Goal: Information Seeking & Learning: Learn about a topic

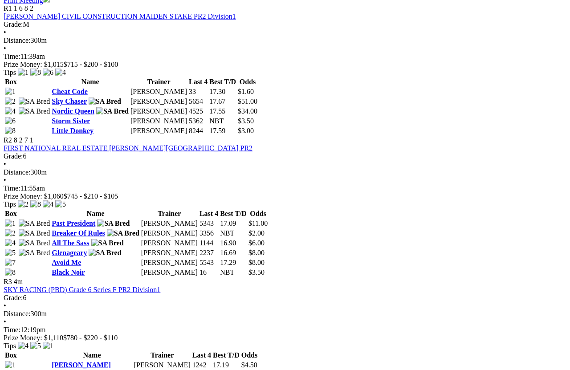
scroll to position [453, 0]
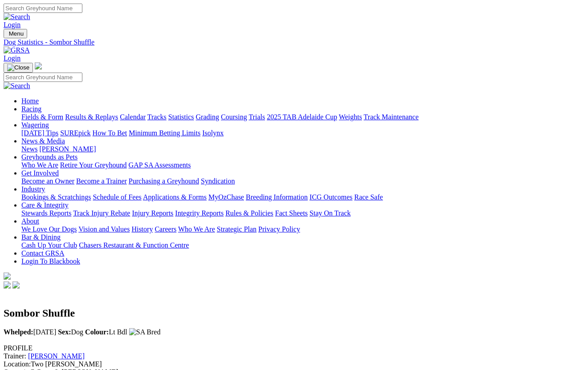
scroll to position [12, 0]
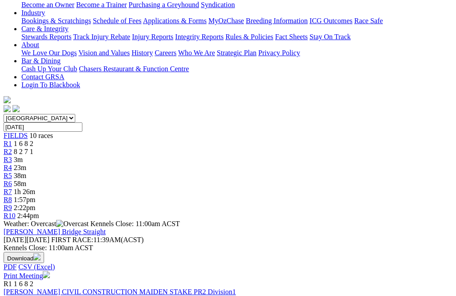
scroll to position [171, 0]
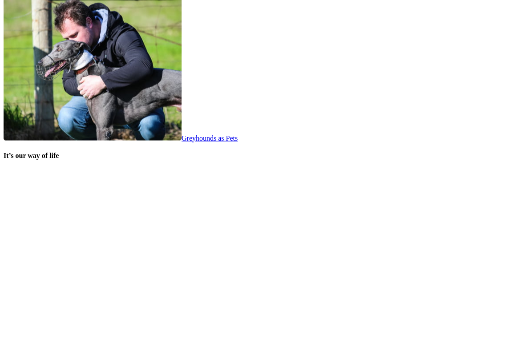
scroll to position [1690, 0]
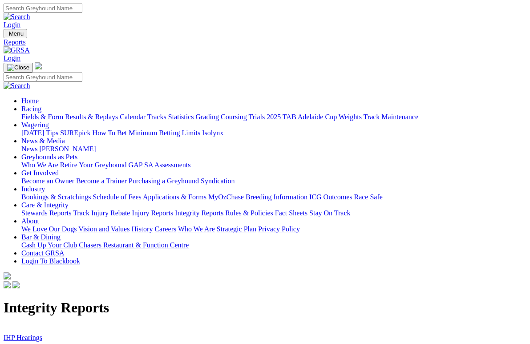
scroll to position [2, 0]
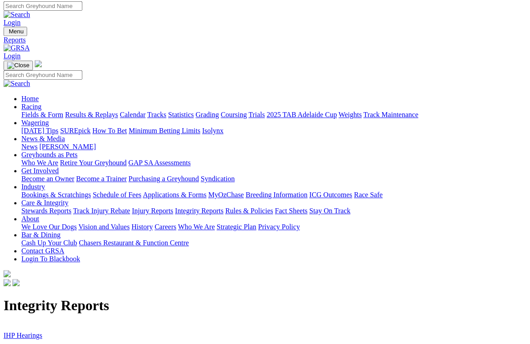
click at [36, 332] on link "IHP Hearings" at bounding box center [23, 336] width 39 height 8
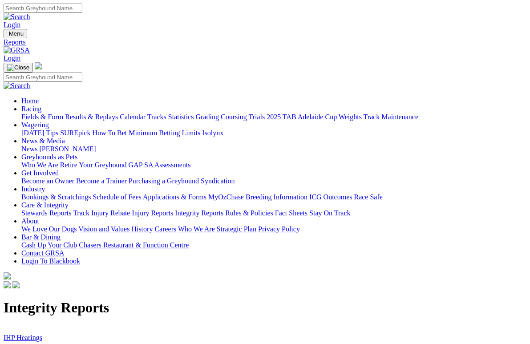
scroll to position [12, 0]
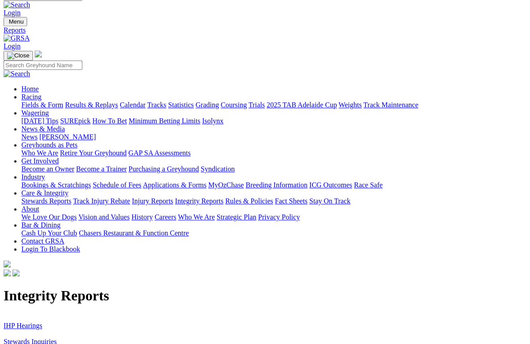
click at [56, 338] on link "Stewards Inquiries" at bounding box center [30, 342] width 53 height 8
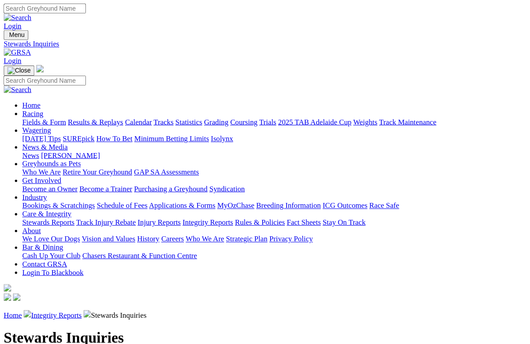
scroll to position [2, 0]
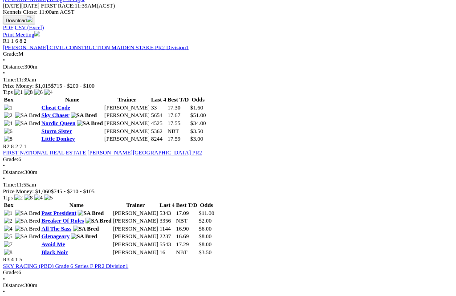
scroll to position [410, 0]
